Goal: Check status

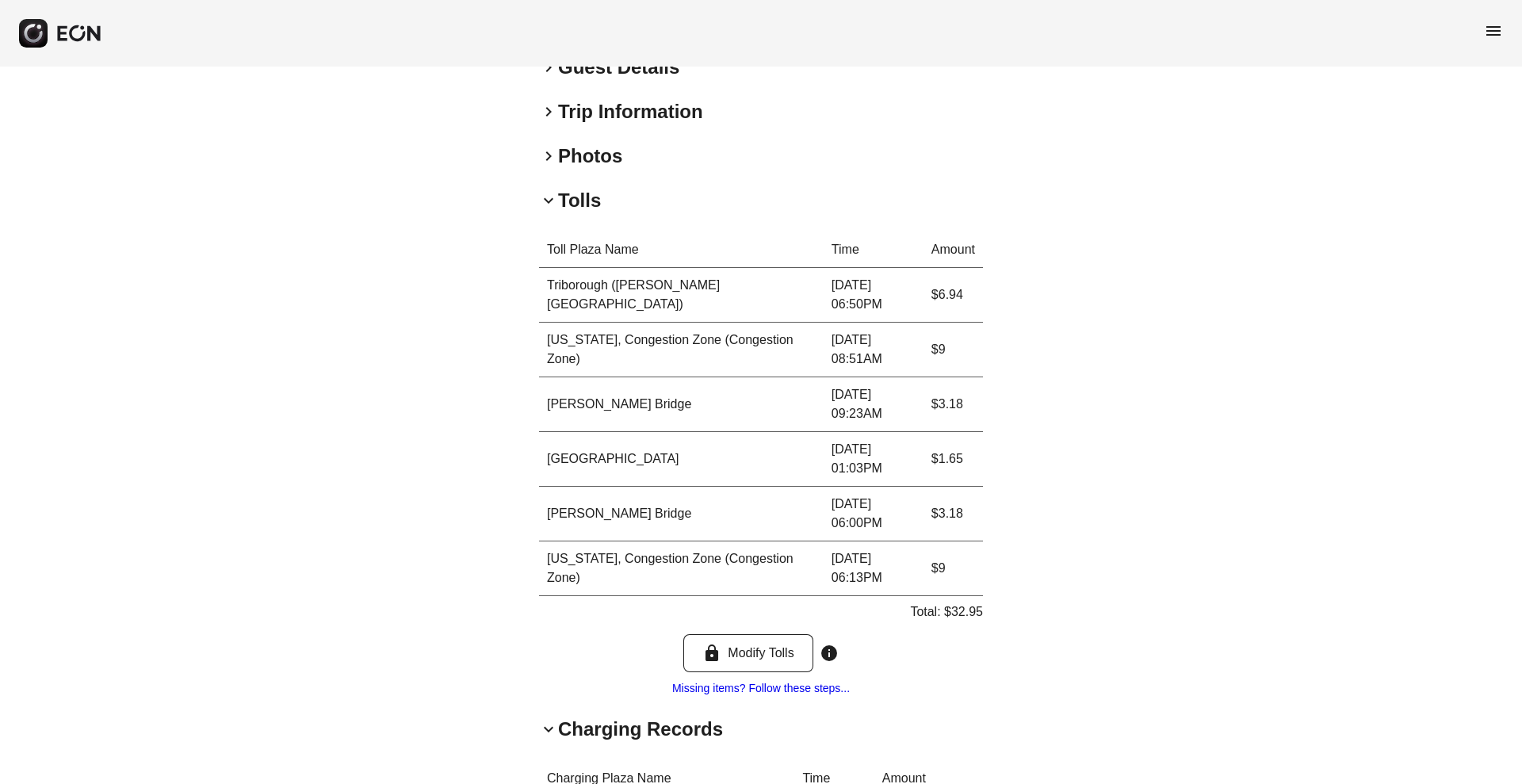
scroll to position [484, 0]
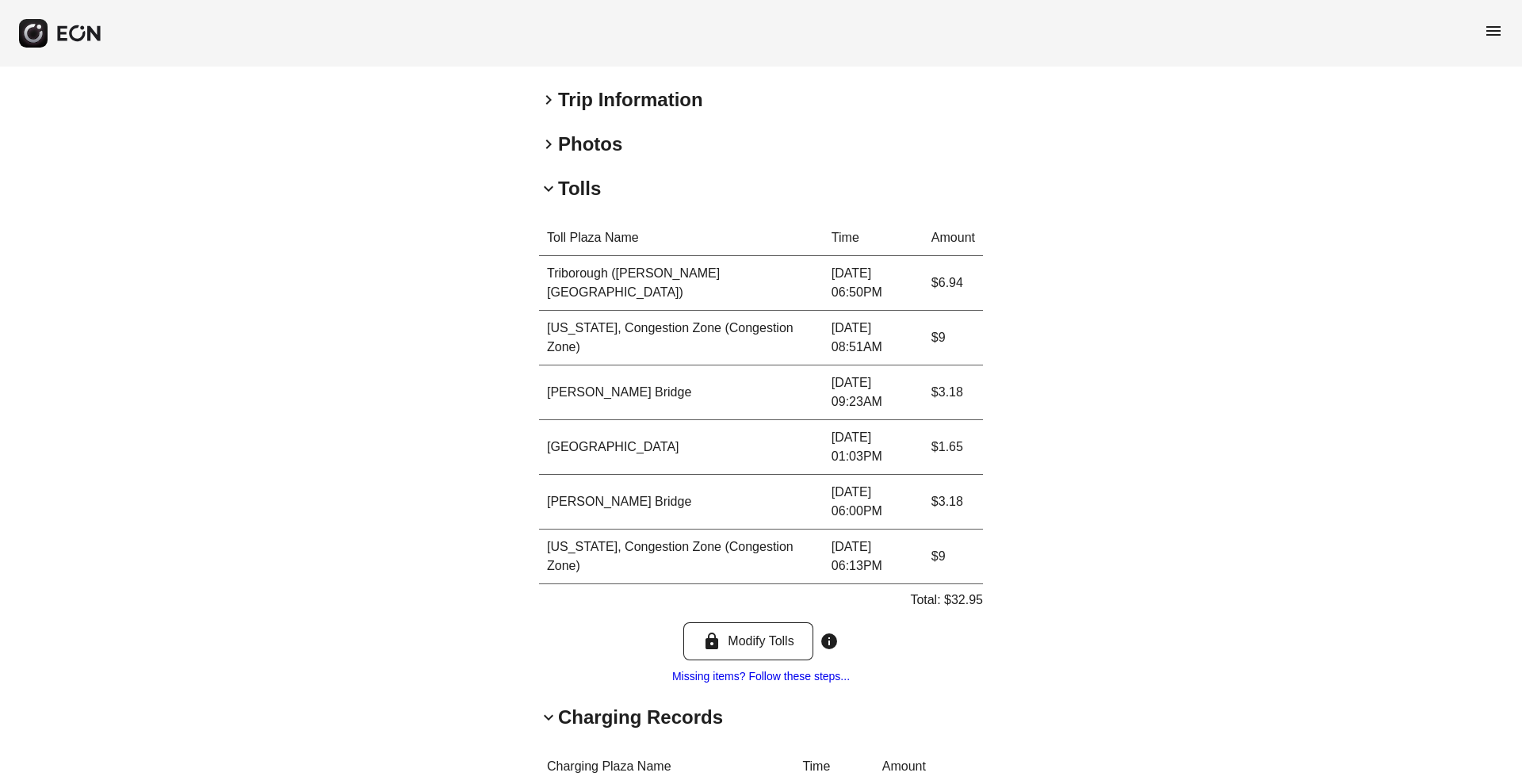
click at [971, 606] on p "Total: $32.95" at bounding box center [946, 600] width 73 height 19
copy p "32.95"
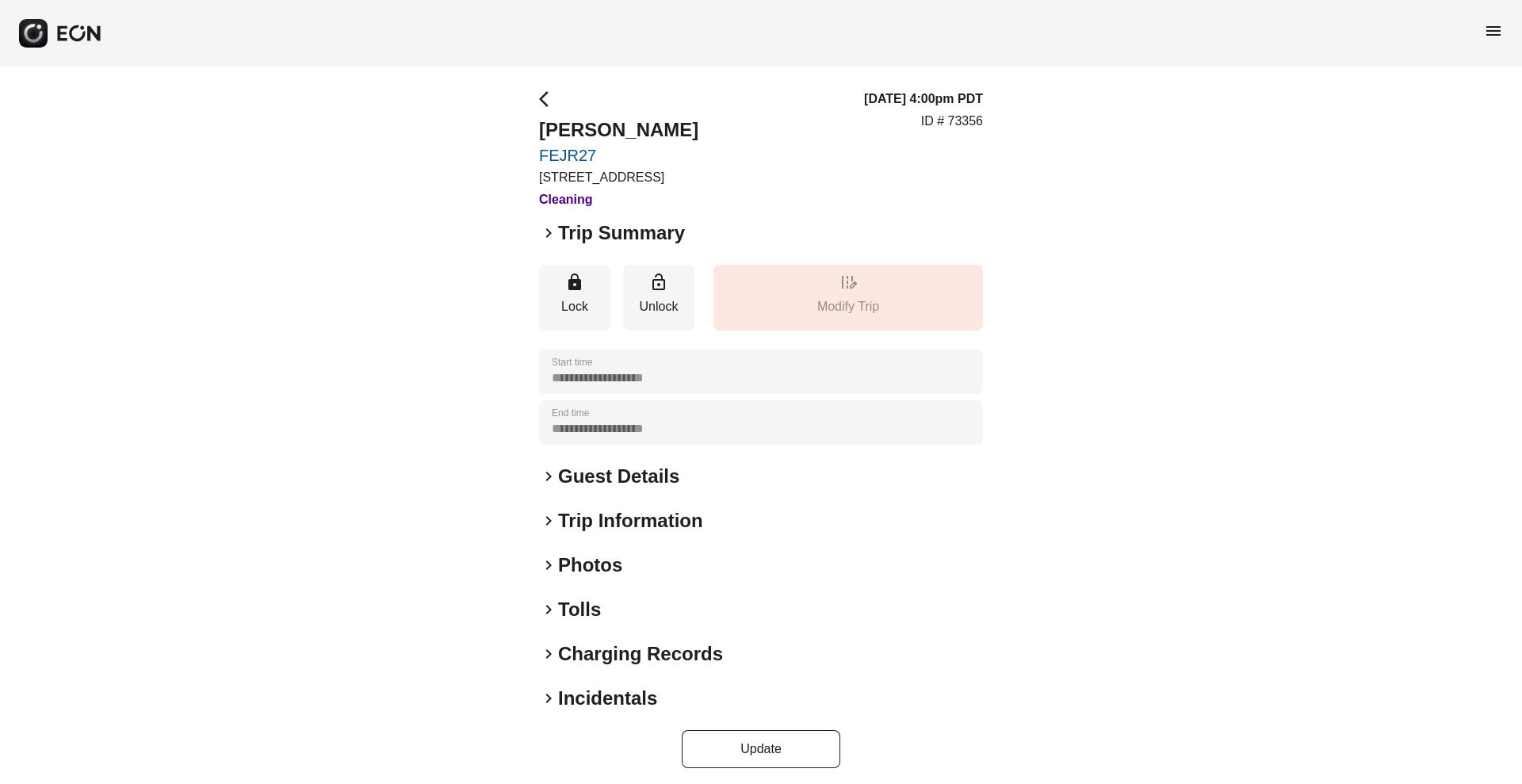
scroll to position [7, 0]
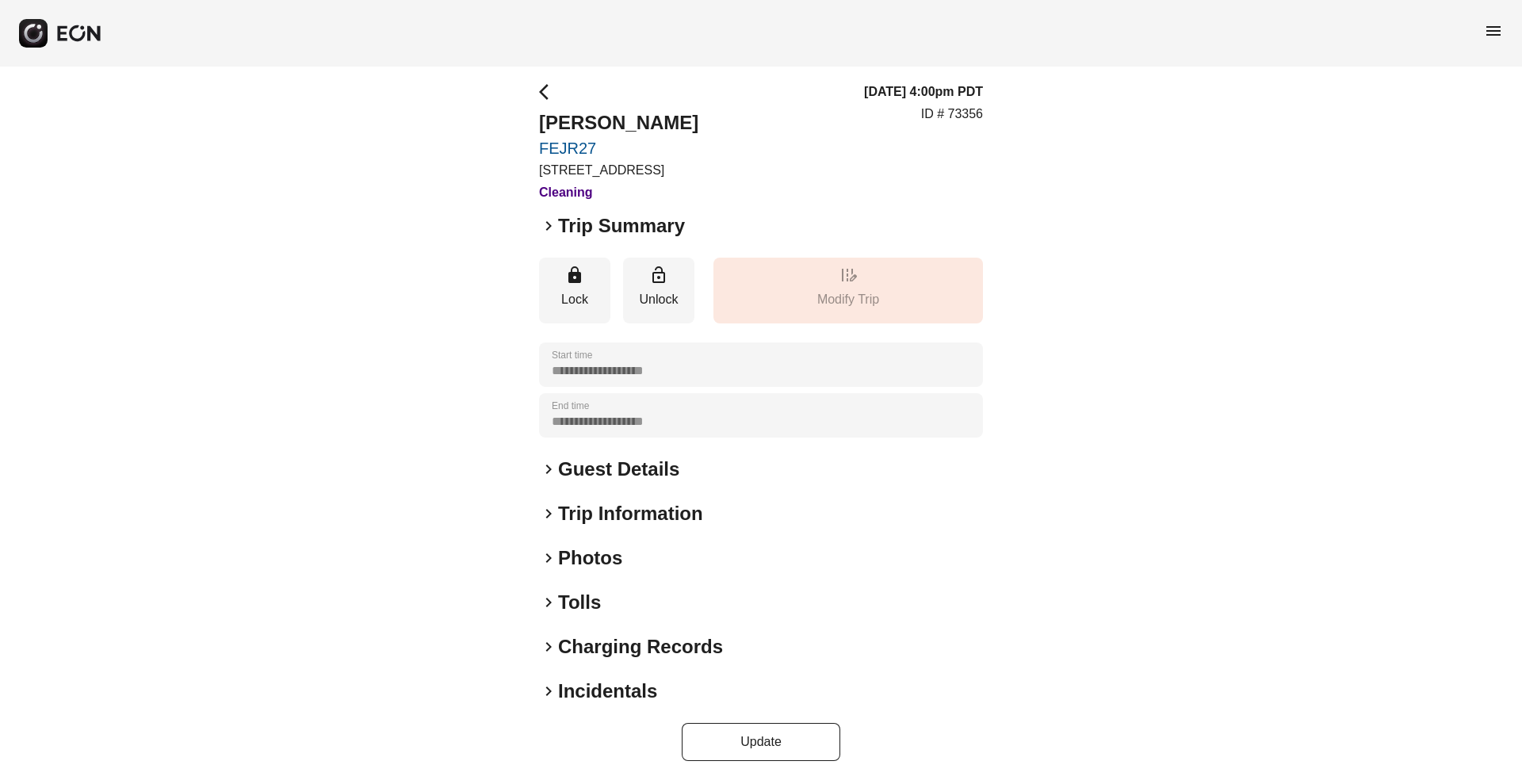
click at [568, 616] on div "**********" at bounding box center [761, 422] width 444 height 679
click at [572, 602] on h2 "Tolls" at bounding box center [579, 602] width 43 height 25
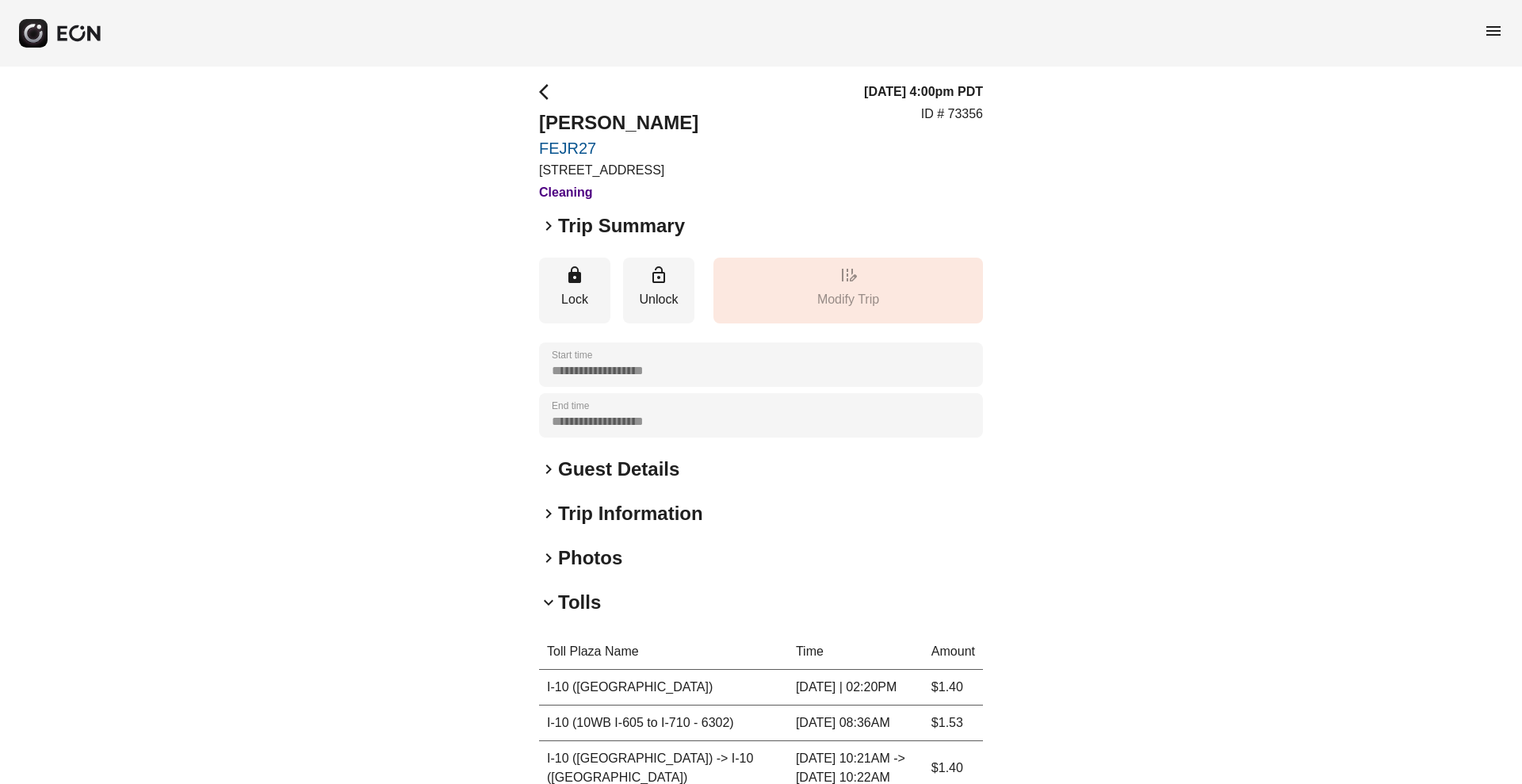
scroll to position [308, 0]
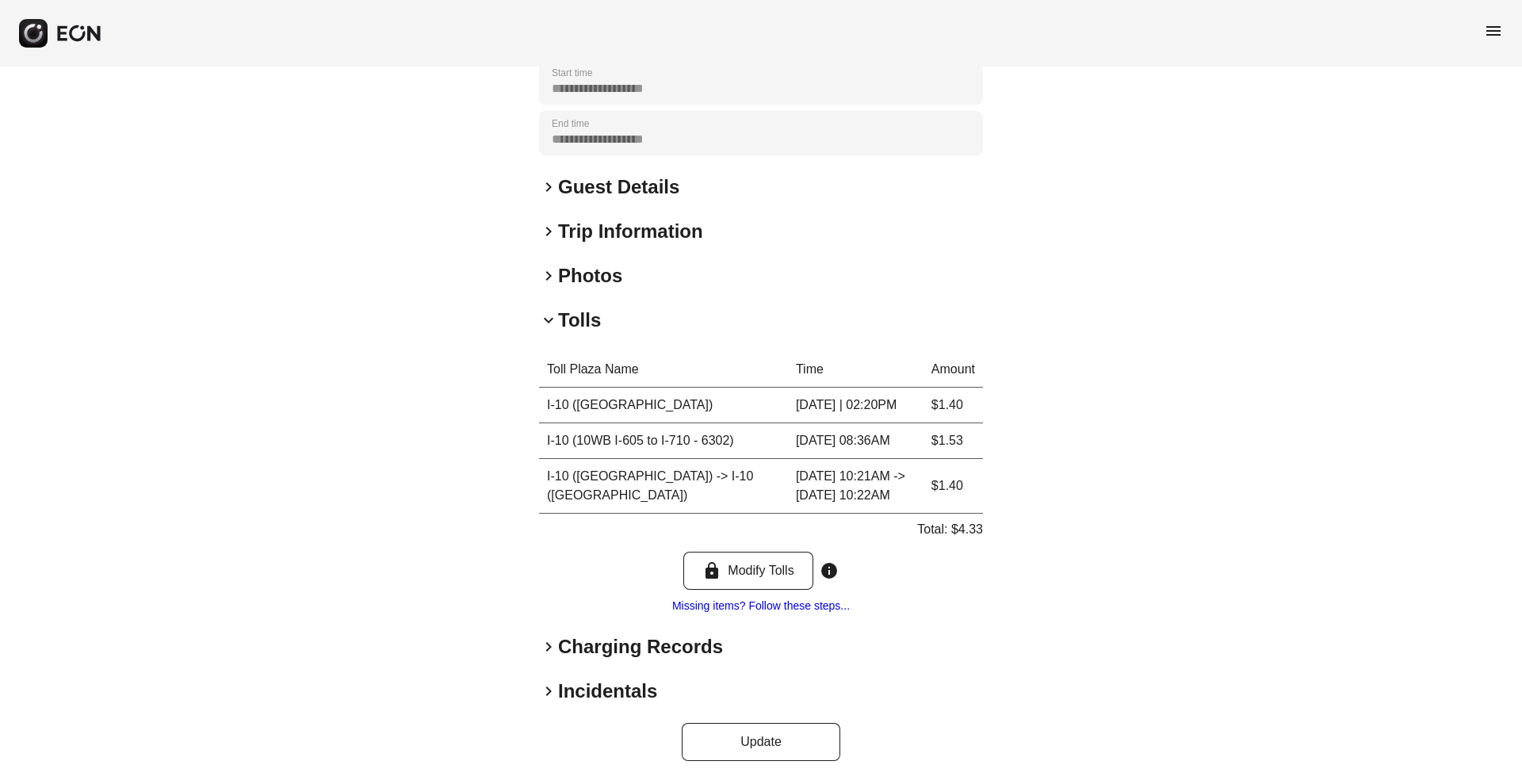
click at [973, 528] on p "Total: $4.33" at bounding box center [950, 529] width 66 height 19
copy p "4.33"
click at [566, 307] on h2 "Tolls" at bounding box center [579, 320] width 43 height 25
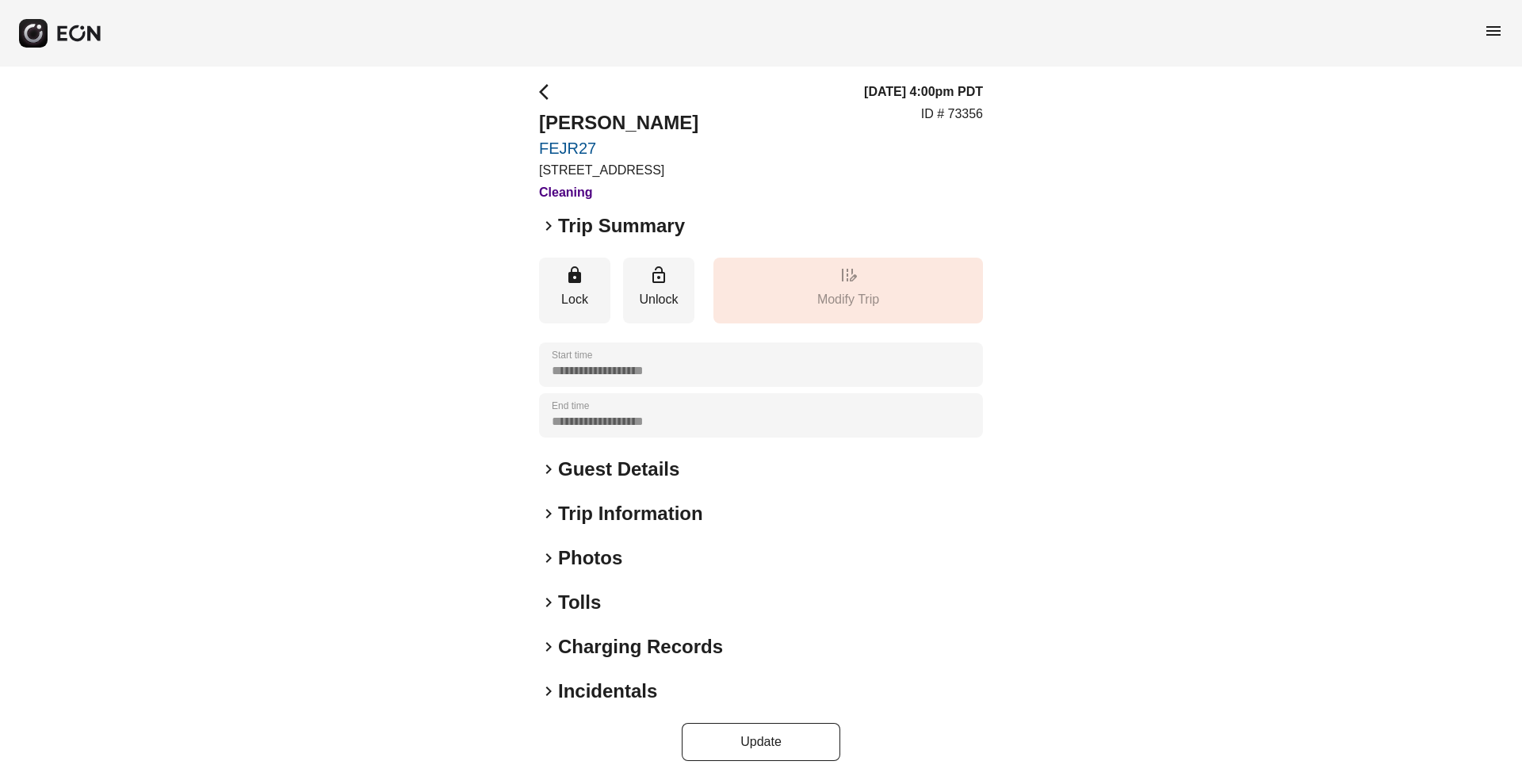
click at [555, 636] on div "keyboard_arrow_right Charging Records" at bounding box center [761, 647] width 444 height 25
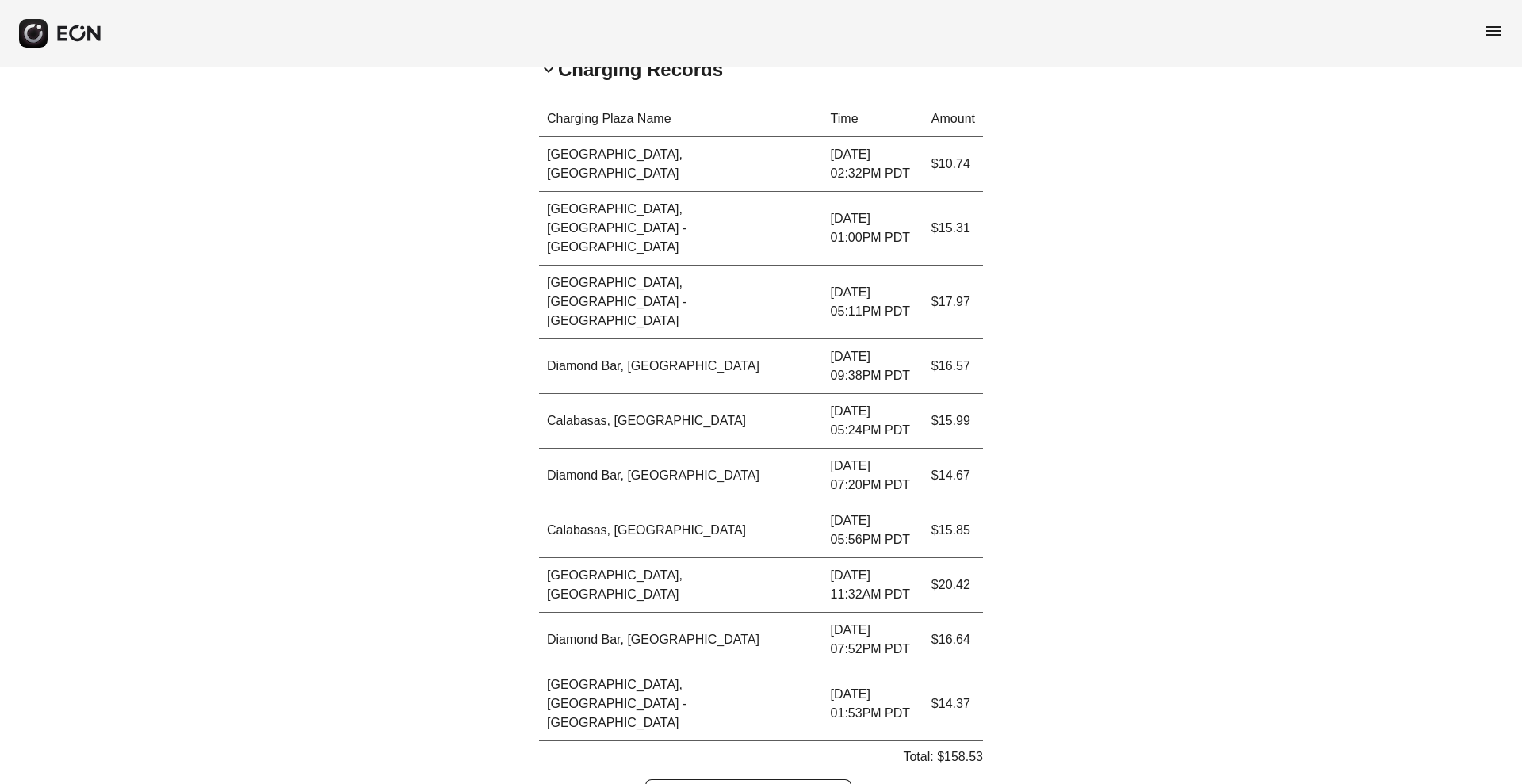
scroll to position [580, 0]
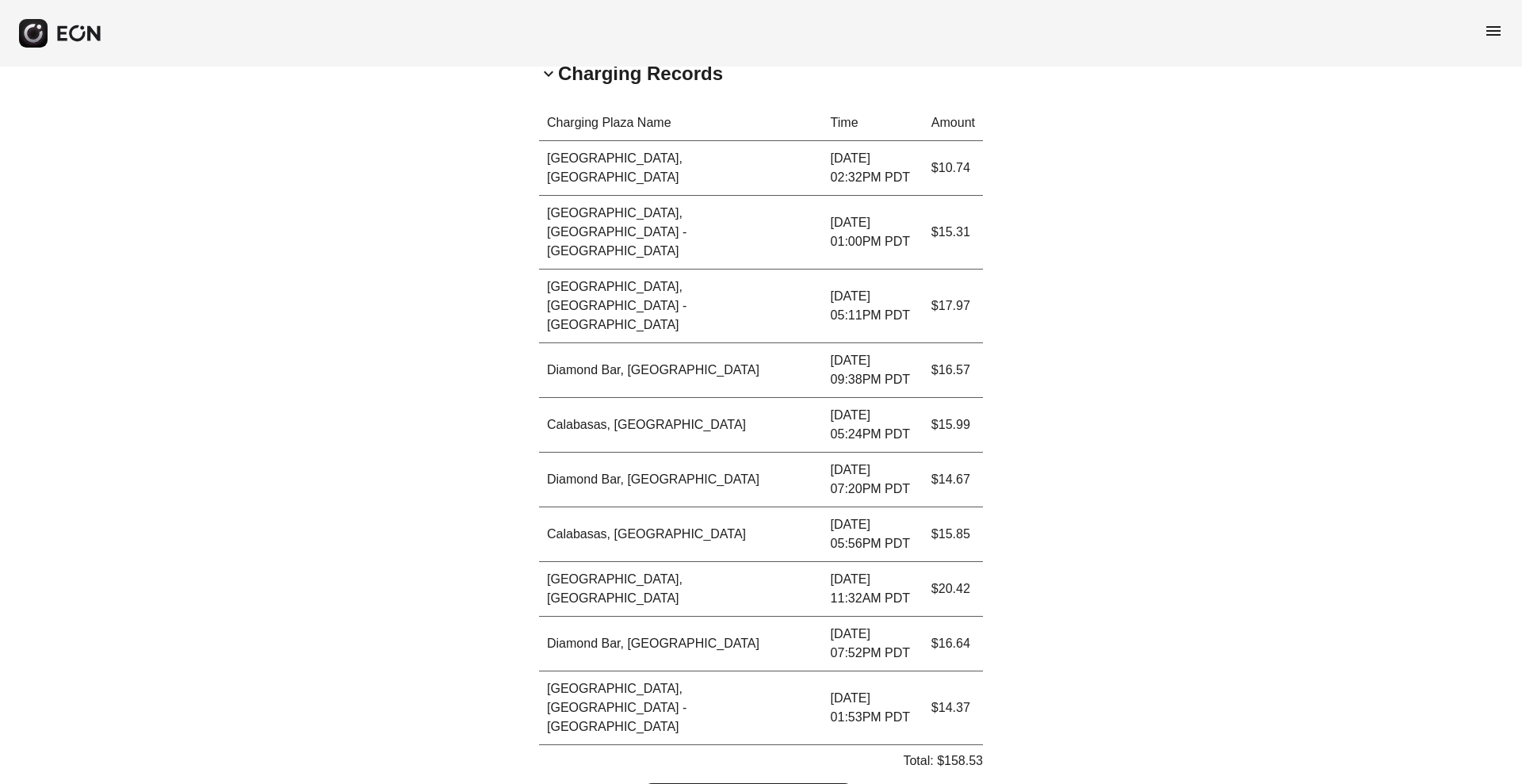
click at [975, 751] on p "Total: $158.53" at bounding box center [943, 760] width 80 height 19
copy p "158.53"
